Goal: Transaction & Acquisition: Book appointment/travel/reservation

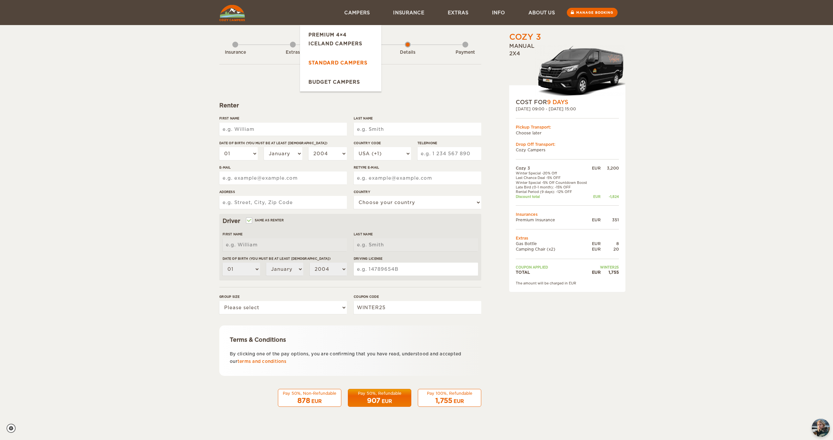
click at [347, 63] on link "Standard Campers" at bounding box center [340, 62] width 81 height 19
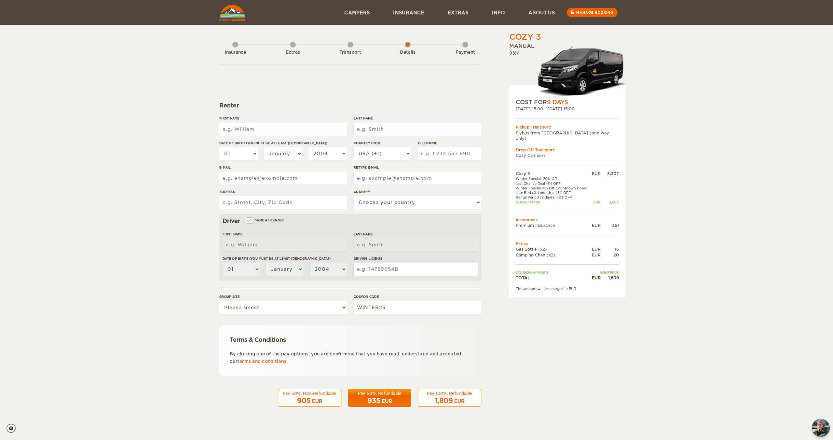
click at [238, 128] on input "First Name" at bounding box center [283, 129] width 128 height 13
type input "[PERSON_NAME]"
select select "91"
type input "8951083095"
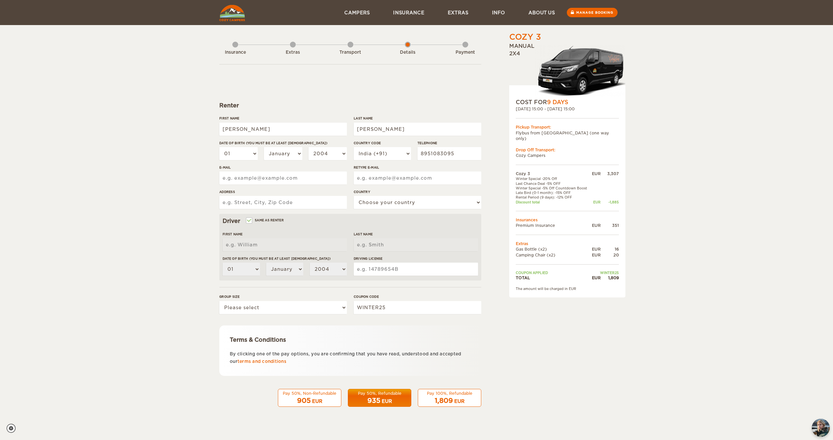
type input "[EMAIL_ADDRESS][DOMAIN_NAME]"
type input "ravirajlh@gmail.com"
type input "T3, 402, Purva Skydale,"
select select "94"
type input "[PERSON_NAME]"
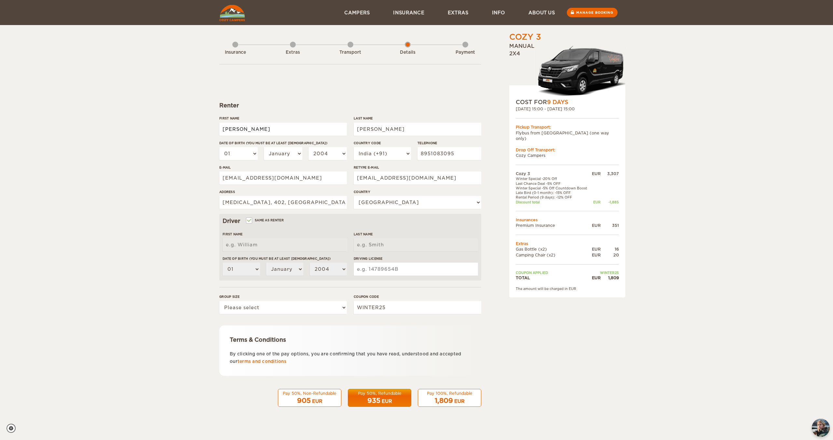
type input "Hegde"
click at [336, 405] on button "Pay 50%, Non-Refundable 905 EUR" at bounding box center [309, 398] width 63 height 18
click at [327, 398] on div "905 EUR" at bounding box center [309, 400] width 55 height 9
click at [290, 131] on input "First Name" at bounding box center [283, 129] width 128 height 13
type input "[PERSON_NAME]"
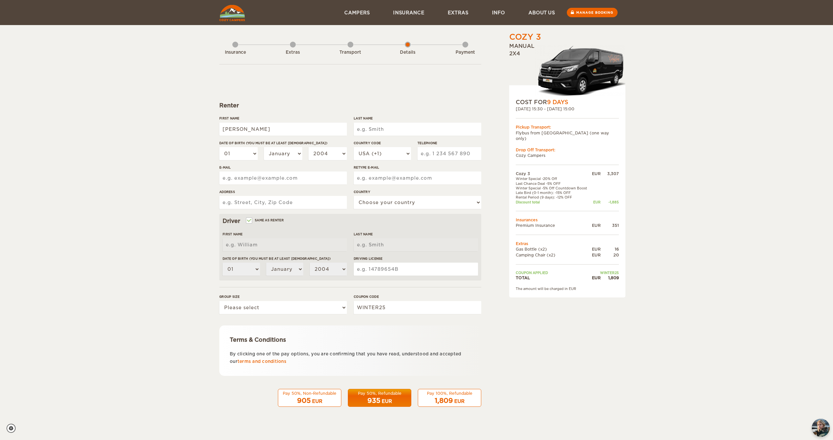
type input "[PERSON_NAME]"
select select "91"
type input "8951083095"
type input "ravirajlh@gmail.com"
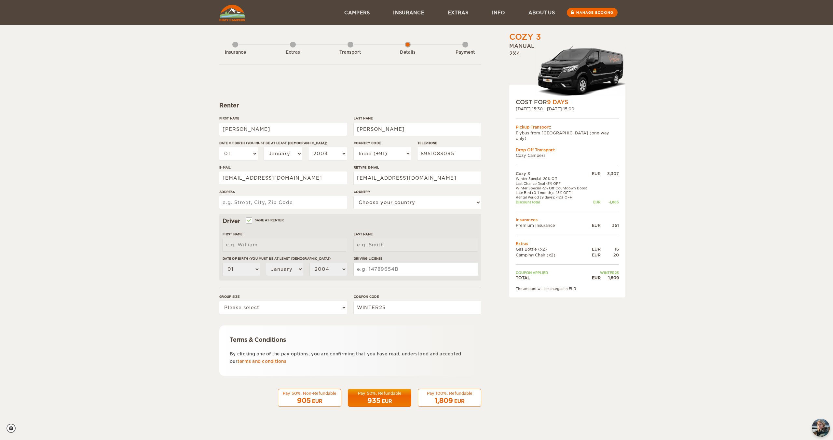
type input "T3, 402, Purva Skydale,"
select select "94"
type input "Raviraj"
type input "Hegde"
click at [242, 153] on select "01 02 03 04 05 06 07 08 09 10 11 12 13 14 15 16 17 18 19 20 21 22 23 24 25 26 2…" at bounding box center [238, 153] width 38 height 13
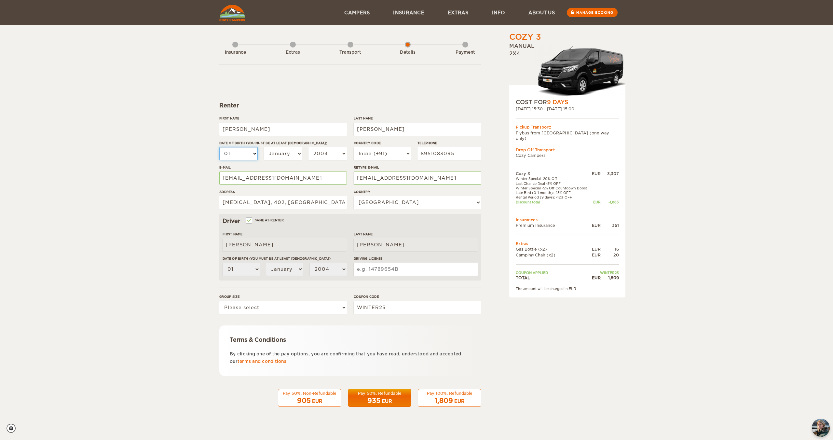
select select "02"
click at [219, 147] on select "01 02 03 04 05 06 07 08 09 10 11 12 13 14 15 16 17 18 19 20 21 22 23 24 25 26 2…" at bounding box center [238, 153] width 38 height 13
select select "02"
click at [270, 160] on div "01 02 03 04 05 06 07 08 09 10 11 12 13 14 15 16 17 18 19 20 21 22 23 24 25 26 2…" at bounding box center [283, 156] width 128 height 18
click at [277, 156] on select "January February March April May June July August September October November De…" at bounding box center [283, 153] width 38 height 13
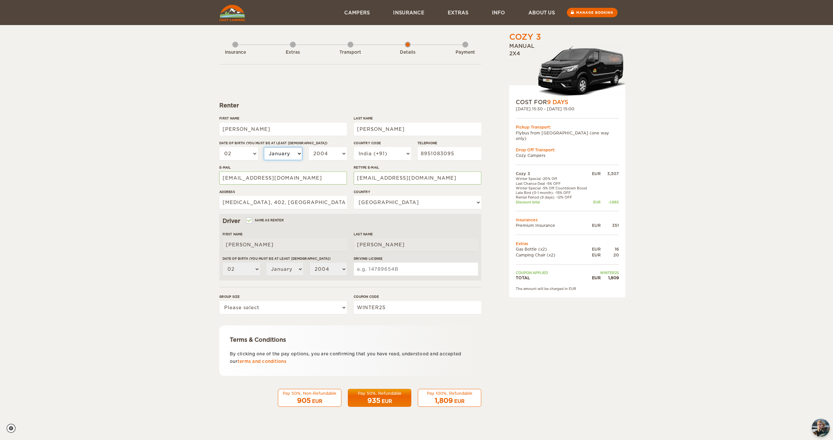
select select "06"
click at [264, 147] on select "January February March April May June July August September October November De…" at bounding box center [283, 153] width 38 height 13
select select "06"
click at [297, 181] on input "ravirajlh@gmail.com" at bounding box center [283, 177] width 128 height 13
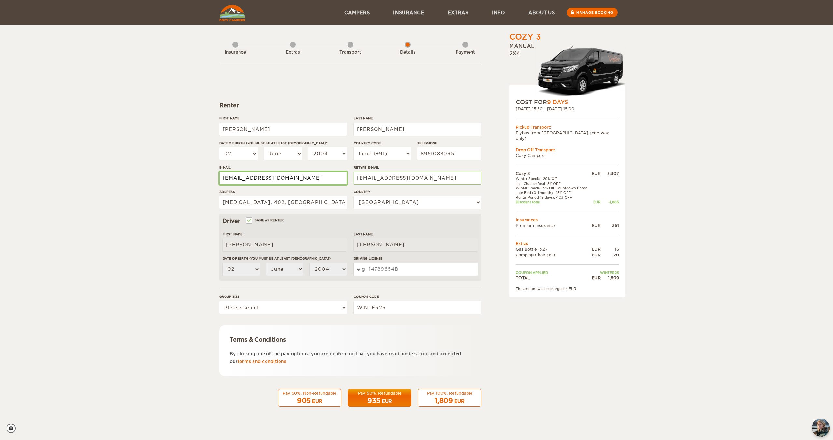
click at [297, 181] on input "ravirajlh@gmail.com" at bounding box center [283, 177] width 128 height 13
type input "pingraviraj@gmail.com"
click at [327, 155] on select "2004 2003 2002 2001 2000 1999 1998 1997 1996 1995 1994 1993 1992 1991 1990 1989…" at bounding box center [327, 153] width 38 height 13
select select "1993"
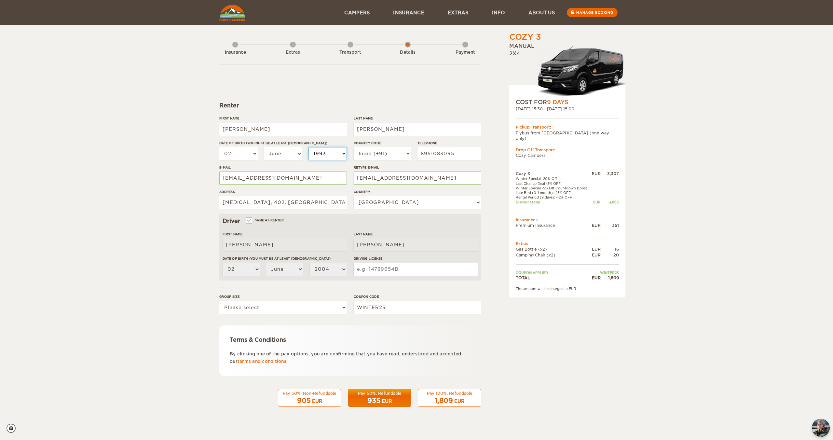
click at [308, 147] on select "2004 2003 2002 2001 2000 1999 1998 1997 1996 1995 1994 1993 1992 1991 1990 1989…" at bounding box center [327, 153] width 38 height 13
select select "1993"
click at [302, 205] on input "T3, 402, Purva Skydale," at bounding box center [283, 202] width 128 height 13
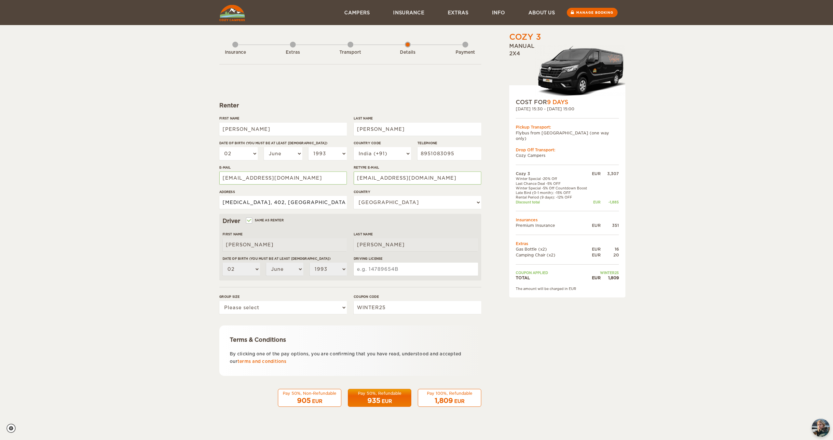
type input "42253,B4, PRESTIGE FALCON CITY,KONANAKUNTE CROSS"
click at [380, 272] on input "Driving License" at bounding box center [416, 269] width 124 height 13
click at [372, 272] on input "Ka" at bounding box center [416, 269] width 124 height 13
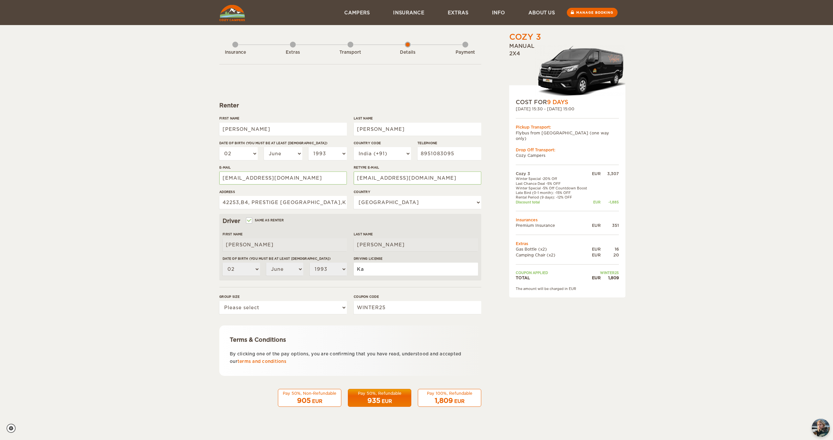
paste input "A2220120000740"
type input "KA2220120000740"
click at [316, 307] on select "Please select 1 2 3" at bounding box center [283, 307] width 128 height 13
select select "2"
click at [219, 301] on select "Please select 1 2 3" at bounding box center [283, 307] width 128 height 13
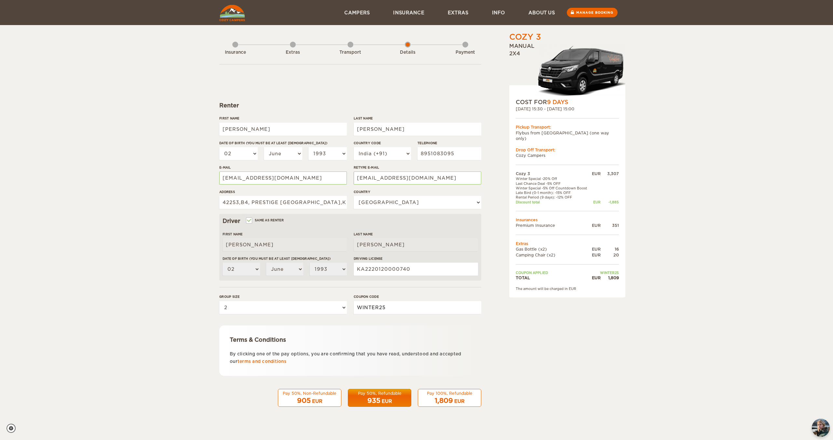
click at [382, 310] on input "WINTER25" at bounding box center [418, 307] width 128 height 13
click at [437, 399] on span "1,809" at bounding box center [444, 401] width 18 height 8
click at [458, 402] on div "EUR" at bounding box center [459, 401] width 10 height 7
click at [457, 401] on div "EUR" at bounding box center [459, 401] width 10 height 7
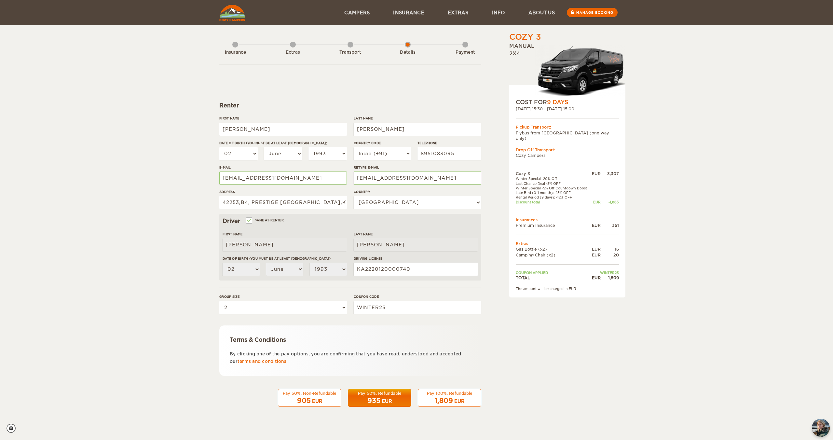
click at [400, 400] on div "935 EUR" at bounding box center [379, 400] width 55 height 9
click at [435, 403] on span "1,809" at bounding box center [444, 401] width 18 height 8
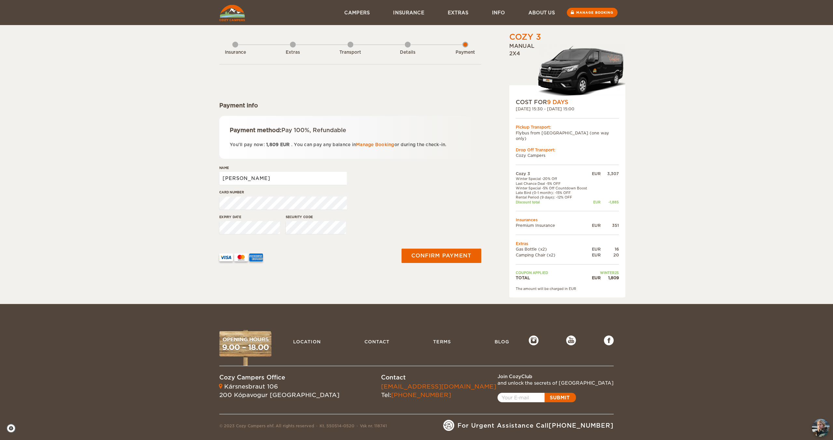
click at [277, 181] on input "Raviraj" at bounding box center [283, 178] width 128 height 13
type input "Raviraj Hegde"
click at [284, 158] on div "Payment method: Pay 100%, Refundable You'll pay now: 1,809 EUR . You can pay an…" at bounding box center [350, 137] width 262 height 43
click at [467, 254] on button "Confirm payment" at bounding box center [441, 255] width 82 height 15
